Goal: Transaction & Acquisition: Purchase product/service

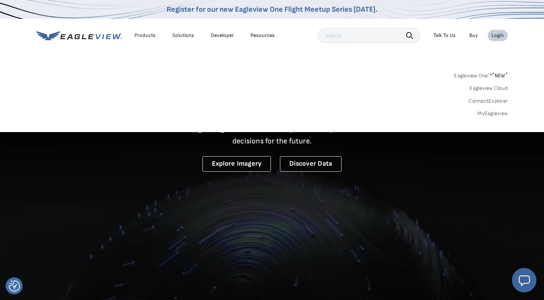
click at [488, 112] on link "MyEagleview" at bounding box center [492, 113] width 30 height 7
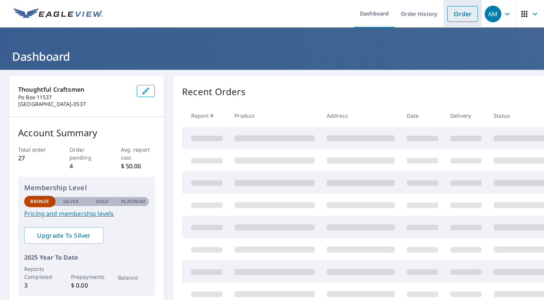
click at [462, 19] on link "Order" at bounding box center [462, 14] width 31 height 16
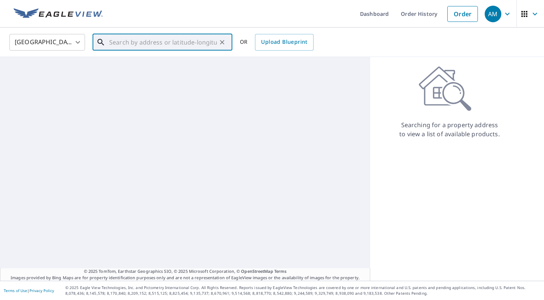
click at [160, 40] on input "text" at bounding box center [163, 42] width 108 height 21
paste input "[STREET_ADDRESS][PERSON_NAME]"
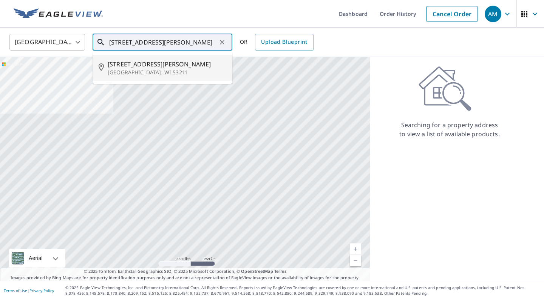
click at [153, 65] on span "2960 N Downer Ave" at bounding box center [167, 64] width 119 height 9
type input "2960 N Downer Ave Milwaukee, WI 53211"
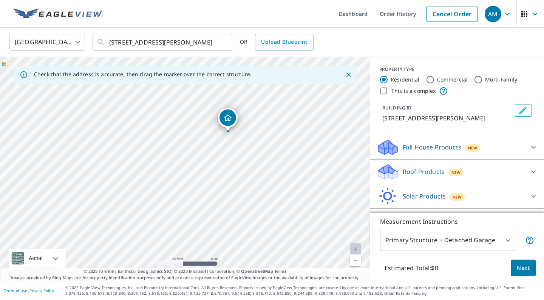
drag, startPoint x: 251, startPoint y: 167, endPoint x: 219, endPoint y: 186, distance: 36.9
click at [219, 186] on div "2960 N Downer Ave Milwaukee, WI 53211" at bounding box center [185, 169] width 370 height 224
drag, startPoint x: 247, startPoint y: 151, endPoint x: 245, endPoint y: 172, distance: 21.3
click at [245, 172] on div "2960 N Downer Ave Milwaukee, WI 53211" at bounding box center [185, 169] width 370 height 224
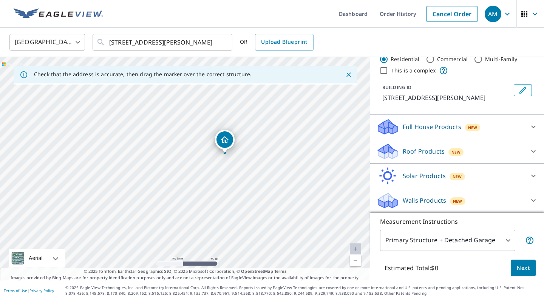
click at [438, 156] on p "Roof Products" at bounding box center [424, 151] width 42 height 9
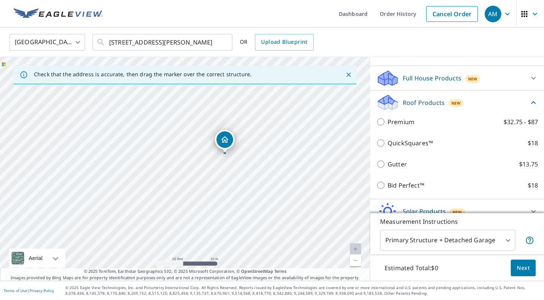
scroll to position [70, 0]
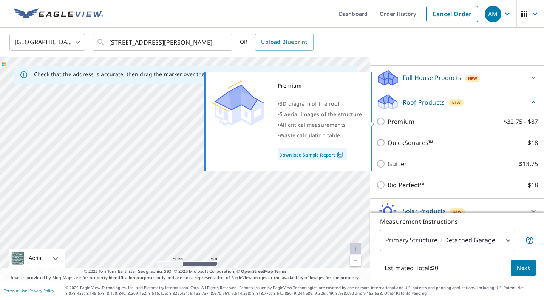
click at [382, 123] on input "Premium $32.75 - $87" at bounding box center [381, 121] width 11 height 9
checkbox input "true"
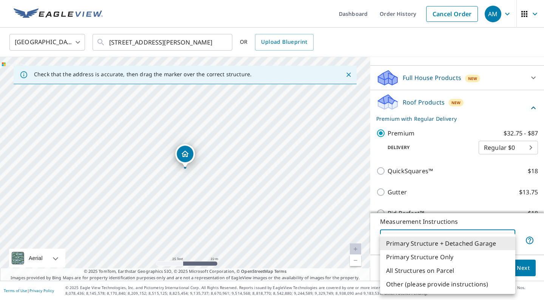
click at [460, 242] on body "AM AM Dashboard Order History Cancel Order AM United States US ​ 2960 N Downer …" at bounding box center [272, 150] width 544 height 300
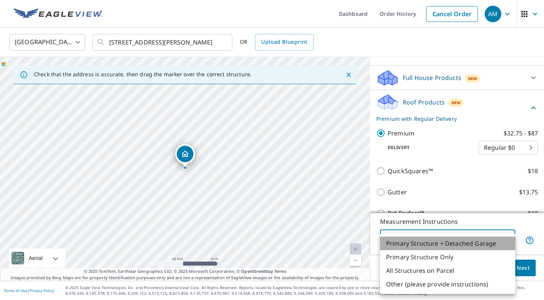
click at [460, 242] on li "Primary Structure + Detached Garage" at bounding box center [447, 244] width 135 height 14
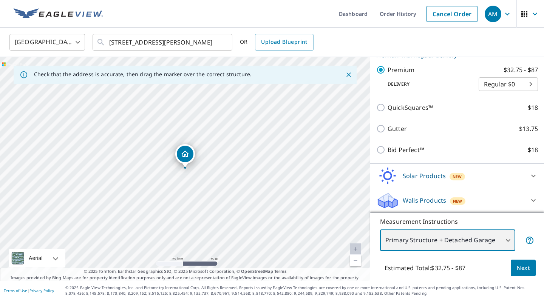
scroll to position [133, 0]
click at [523, 261] on button "Next" at bounding box center [523, 268] width 25 height 17
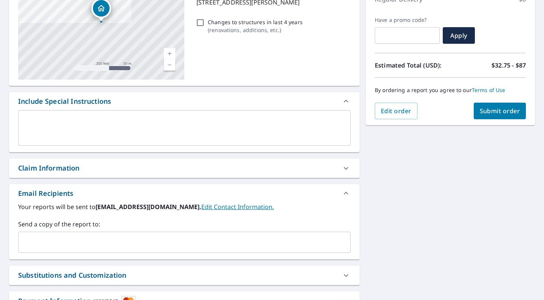
scroll to position [130, 0]
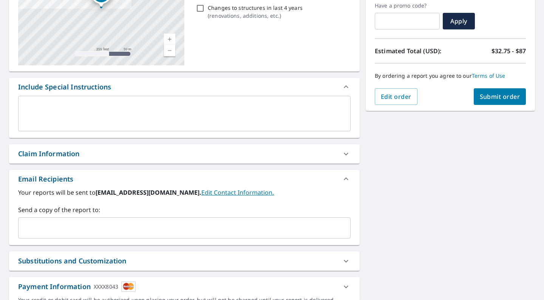
click at [133, 220] on div "​" at bounding box center [184, 228] width 332 height 21
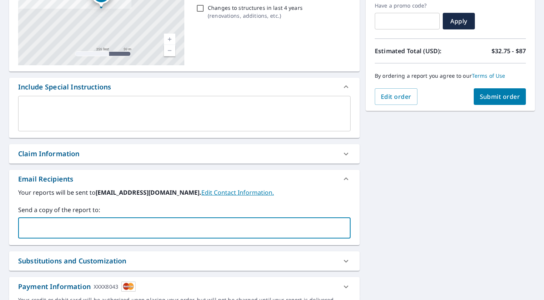
type input "t"
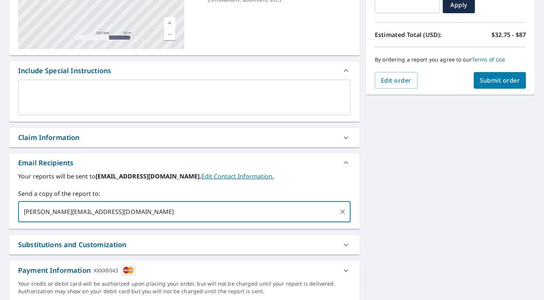
scroll to position [146, 0]
type input "jake@thoughtfulcraftsmen.com"
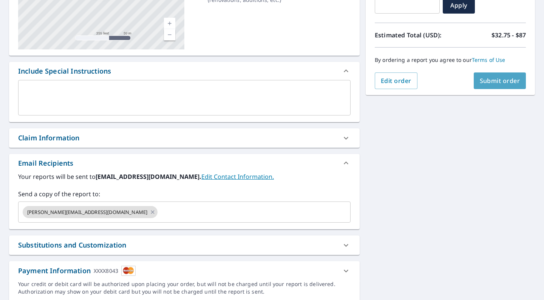
click at [494, 83] on span "Submit order" at bounding box center [500, 81] width 40 height 8
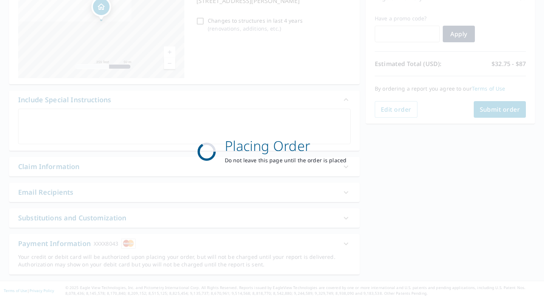
scroll to position [117, 0]
